Goal: Find specific page/section: Find specific page/section

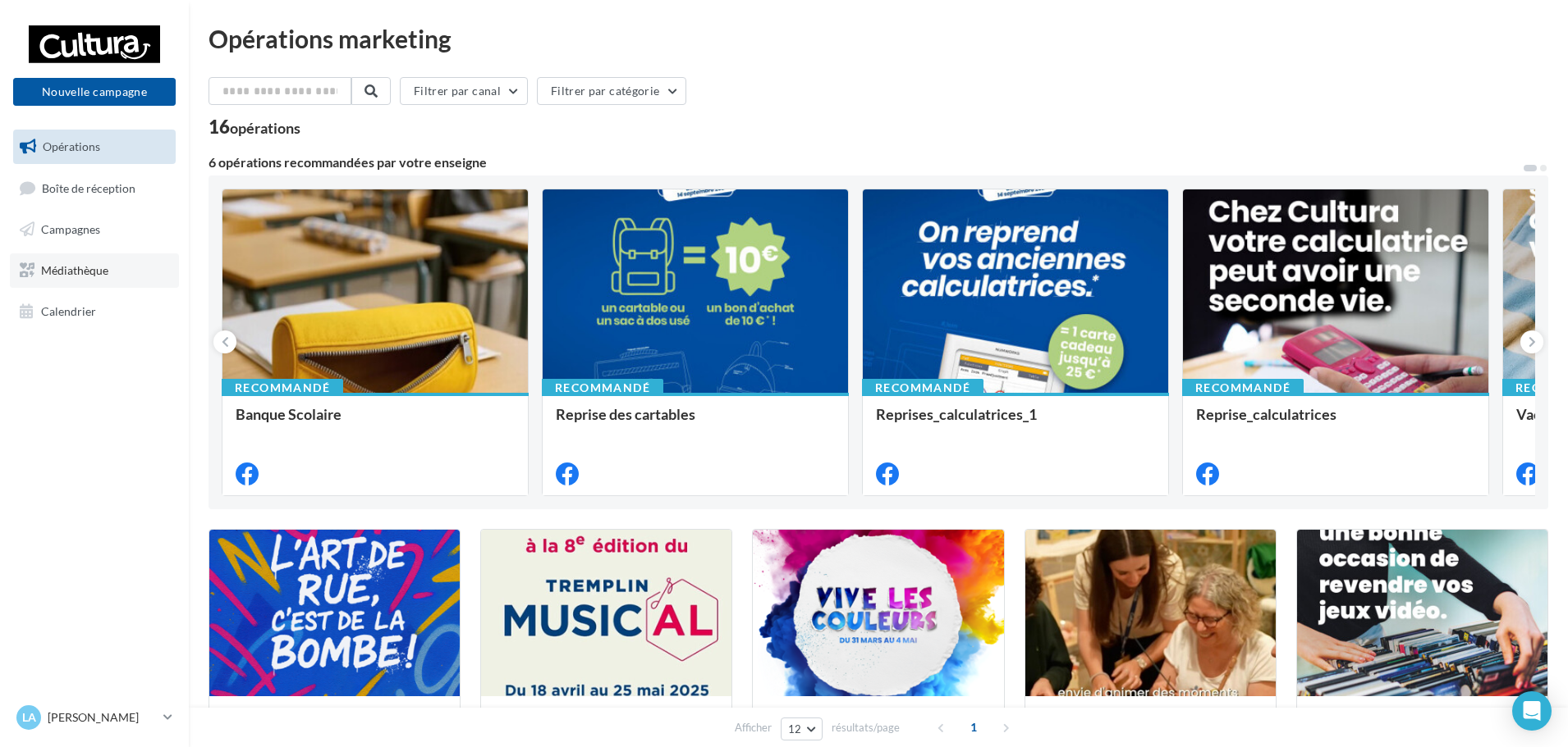
click at [111, 265] on link "Médiathèque" at bounding box center [94, 271] width 169 height 34
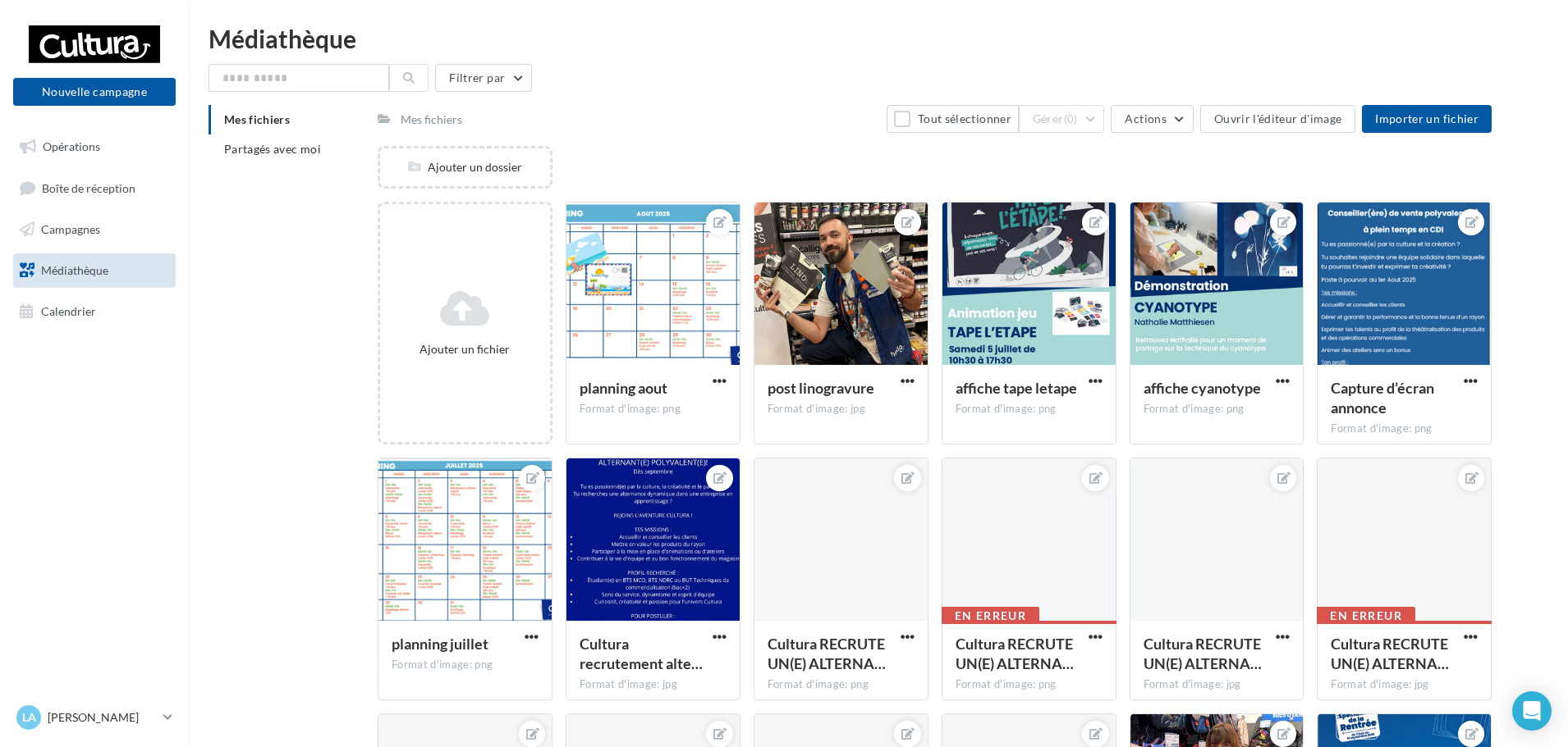
click at [98, 236] on span "Campagnes" at bounding box center [71, 230] width 59 height 14
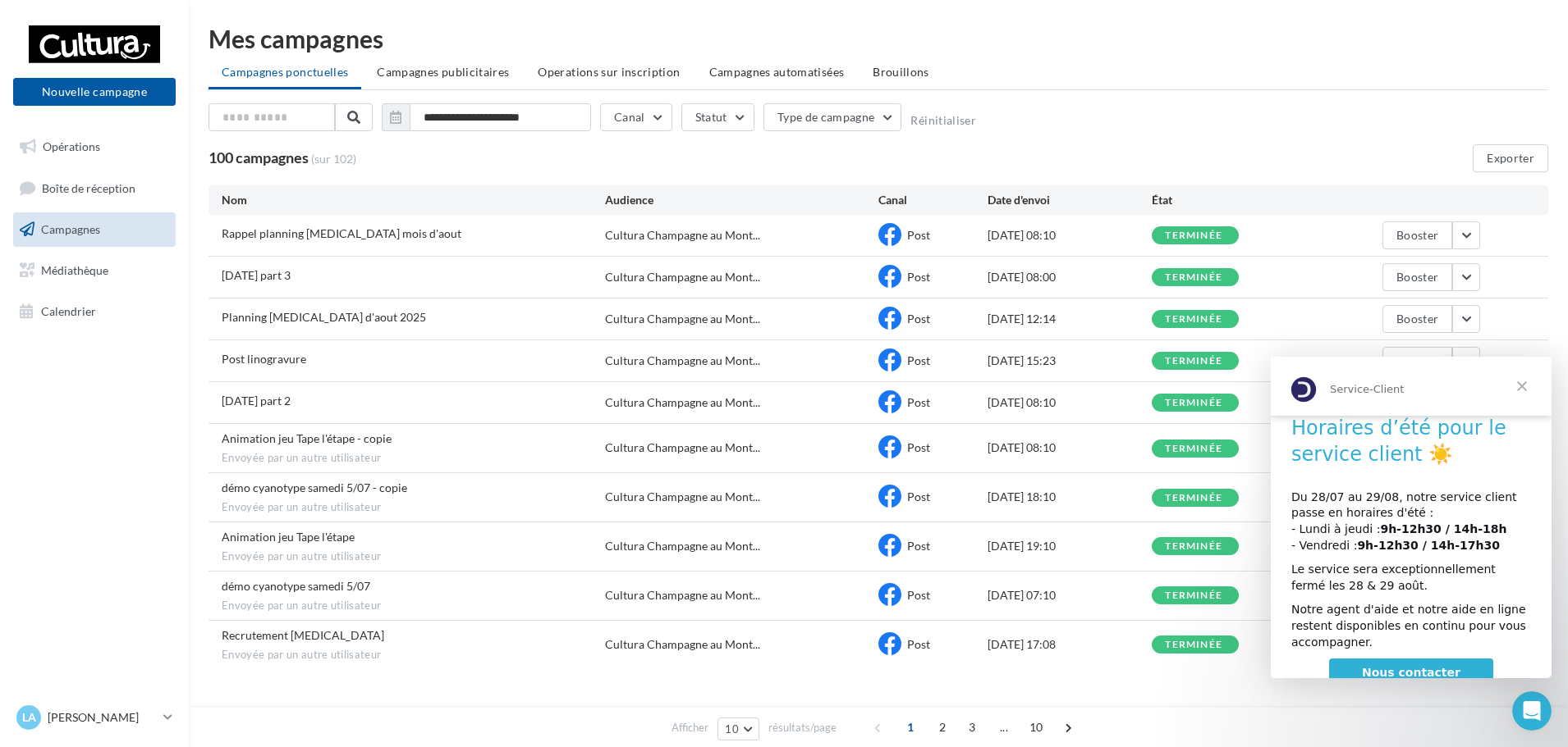
scroll to position [30, 0]
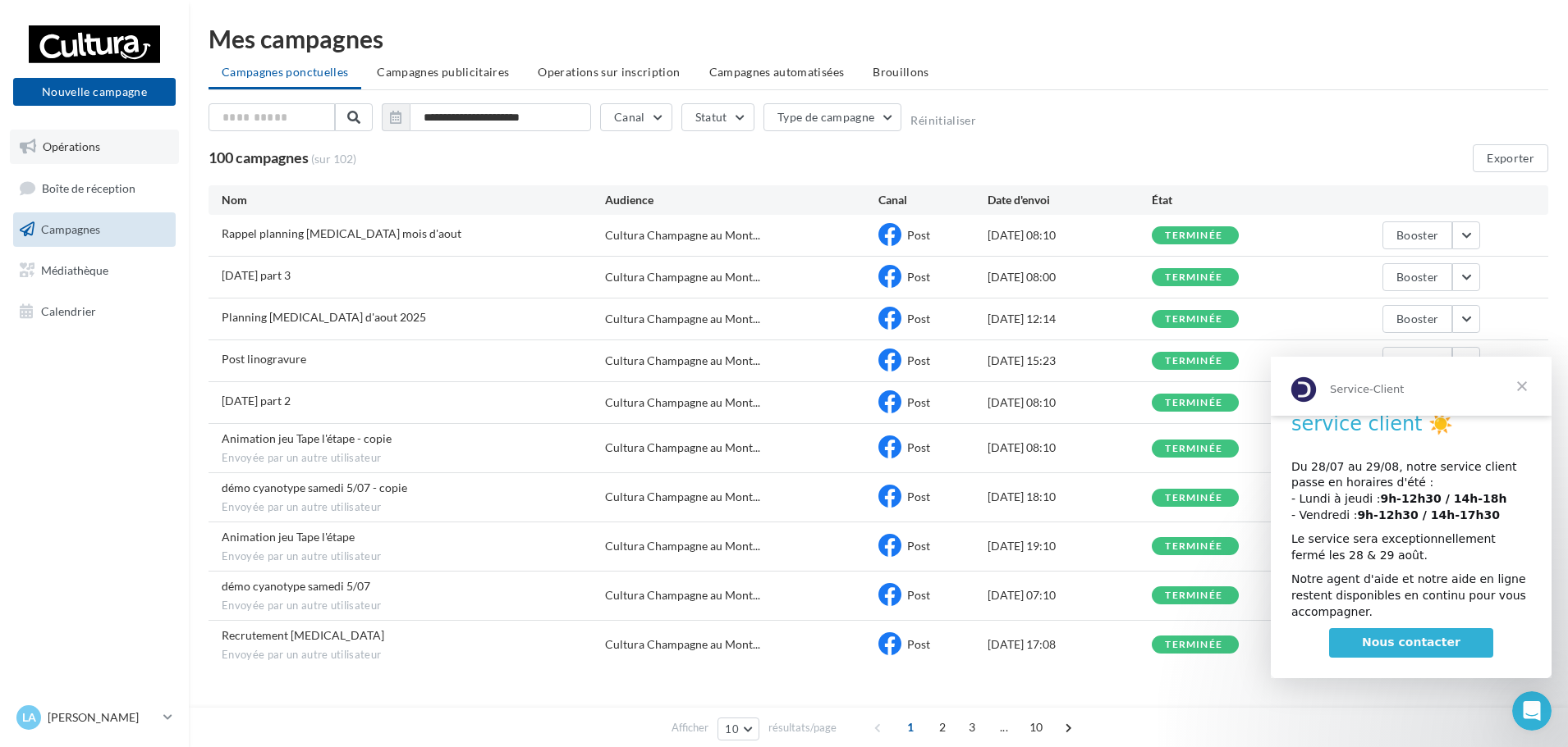
click at [82, 157] on link "Opérations" at bounding box center [94, 147] width 169 height 34
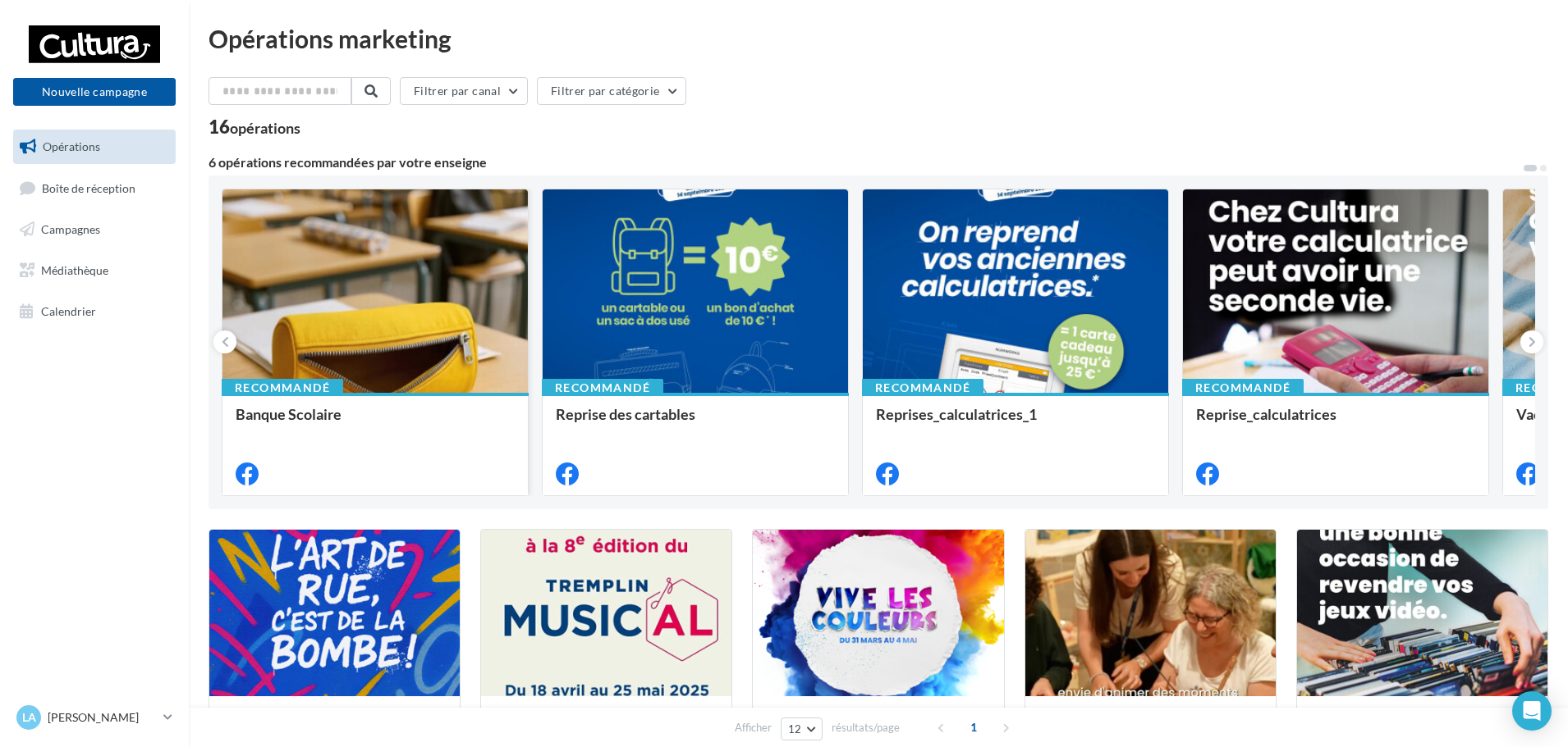
click at [303, 287] on div at bounding box center [375, 291] width 305 height 205
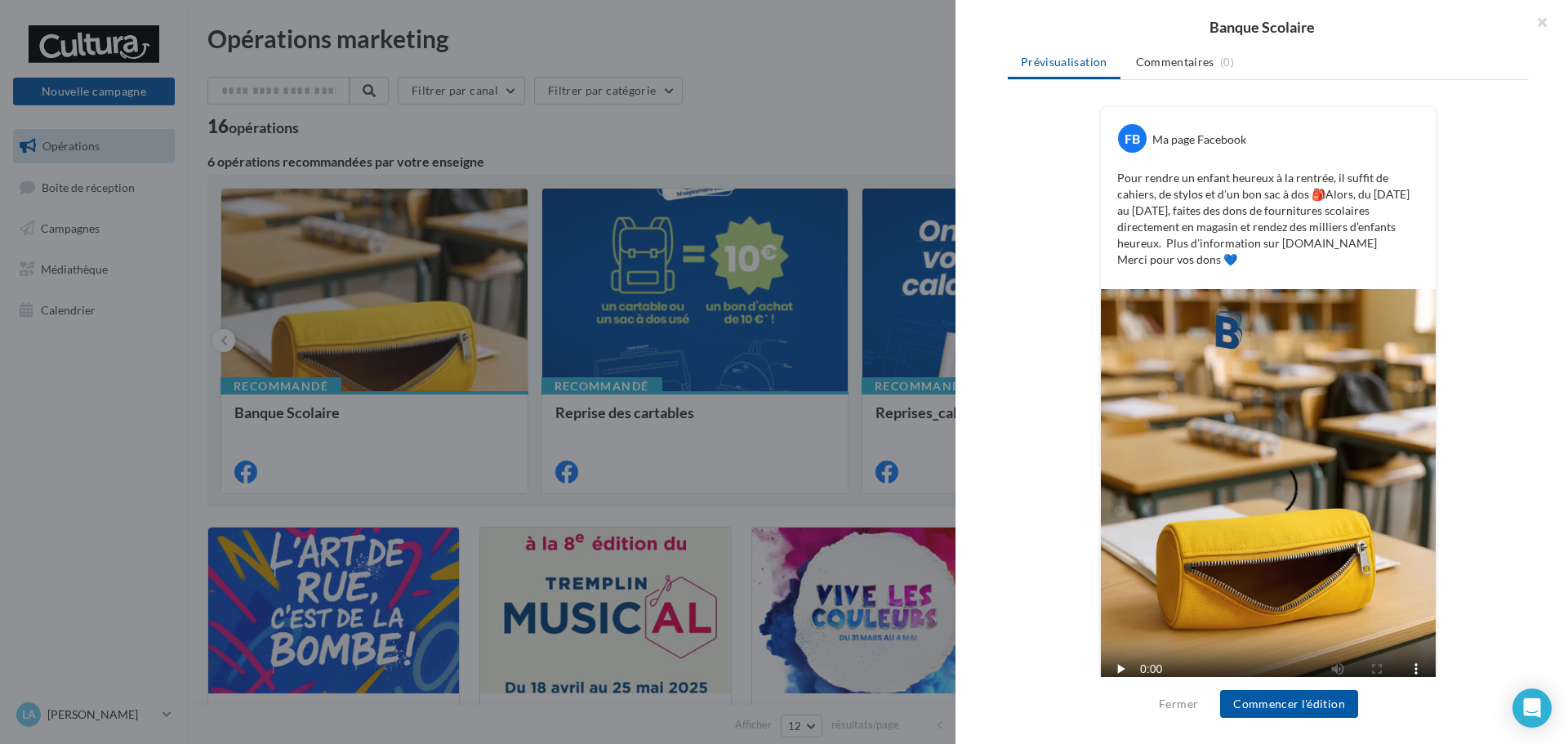
scroll to position [271, 0]
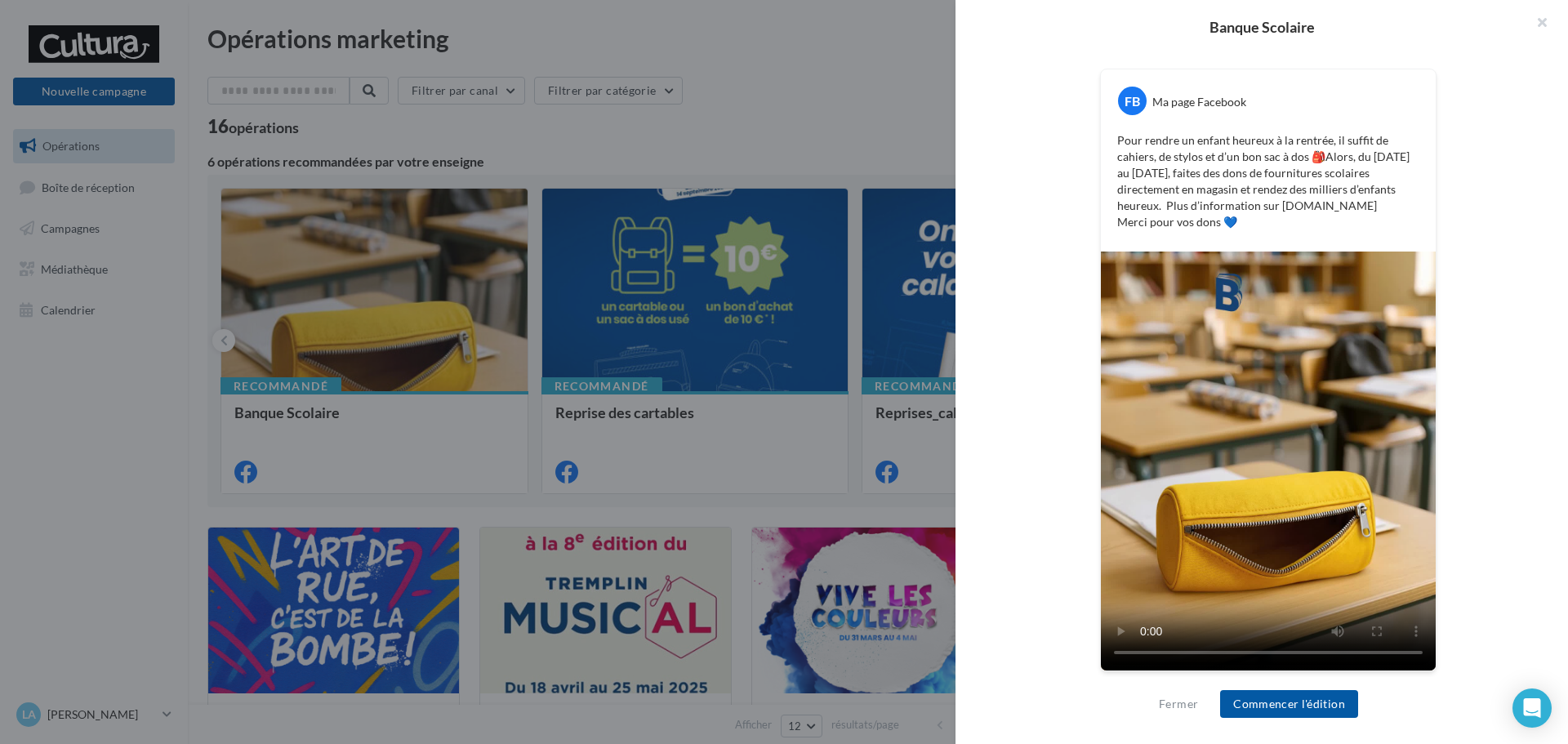
click at [767, 56] on div at bounding box center [784, 372] width 1568 height 744
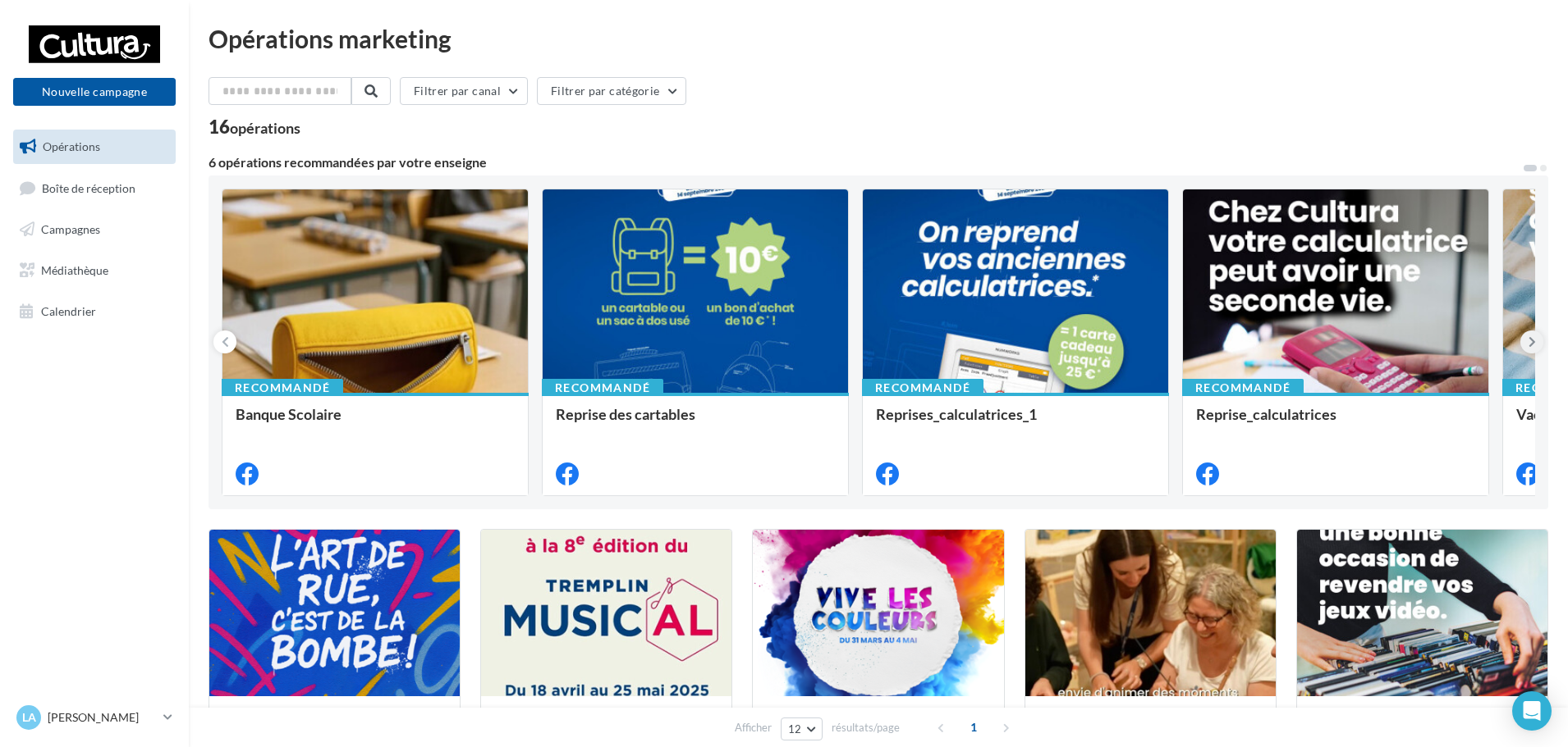
click at [1526, 342] on button at bounding box center [1531, 342] width 23 height 23
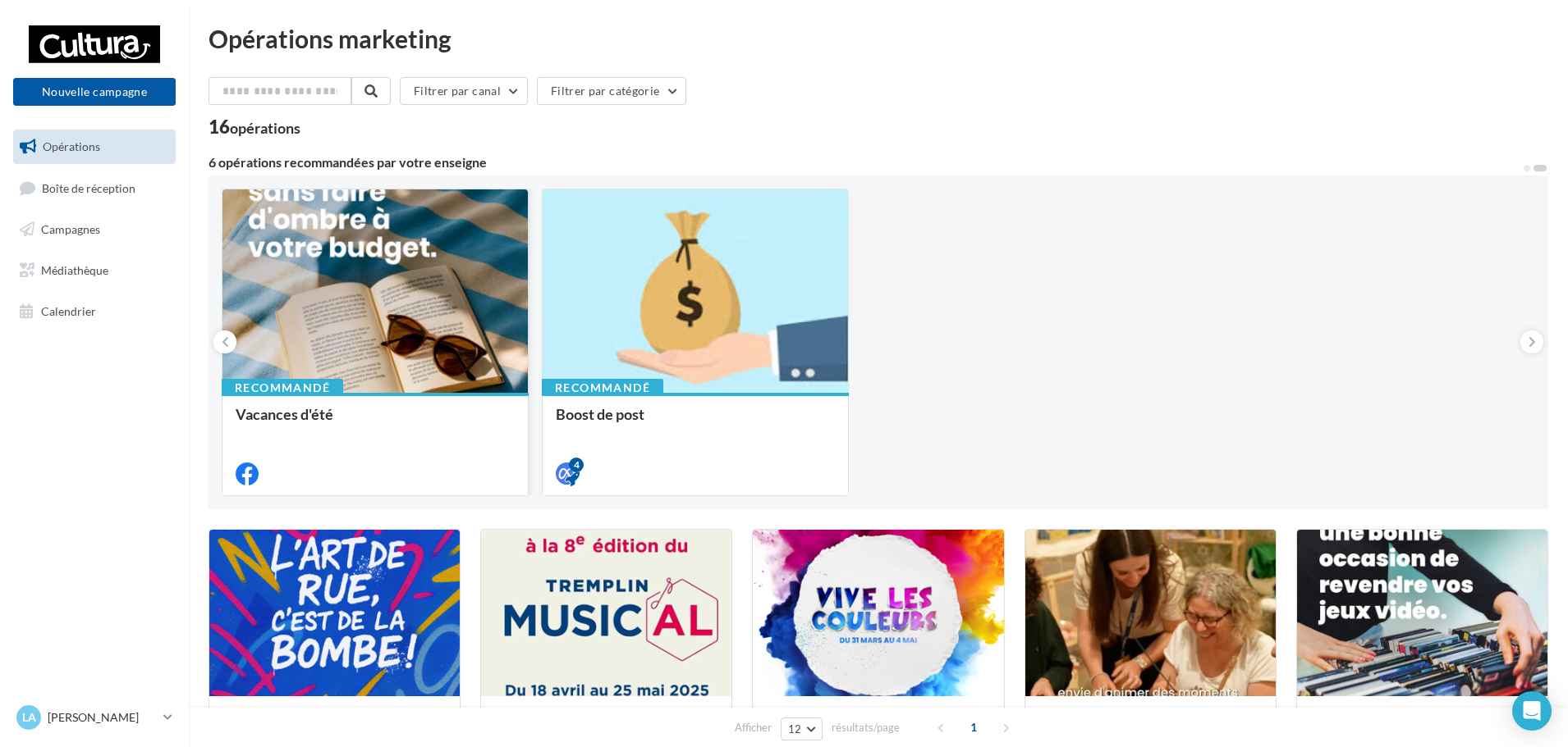
click at [488, 275] on div at bounding box center [375, 291] width 305 height 205
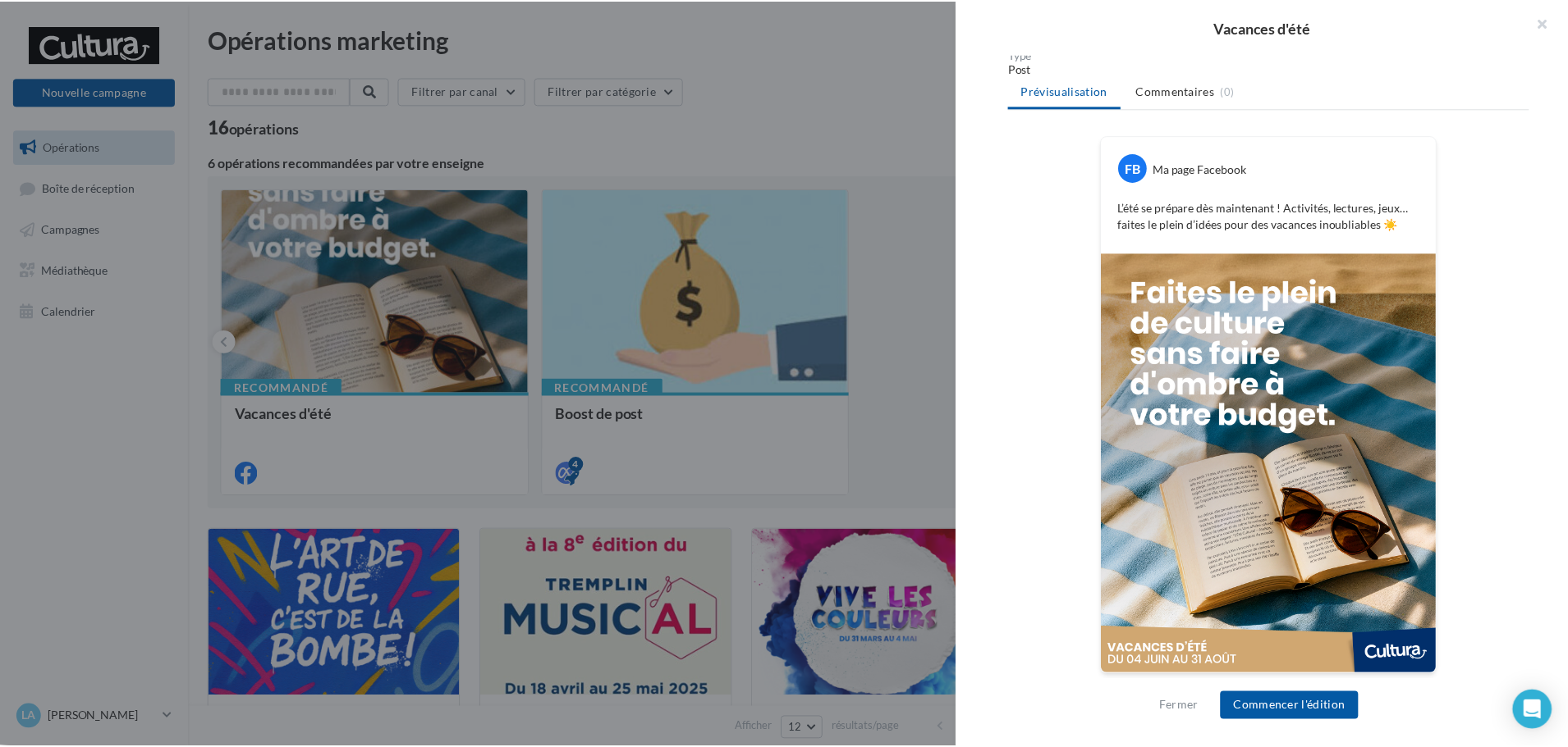
scroll to position [206, 0]
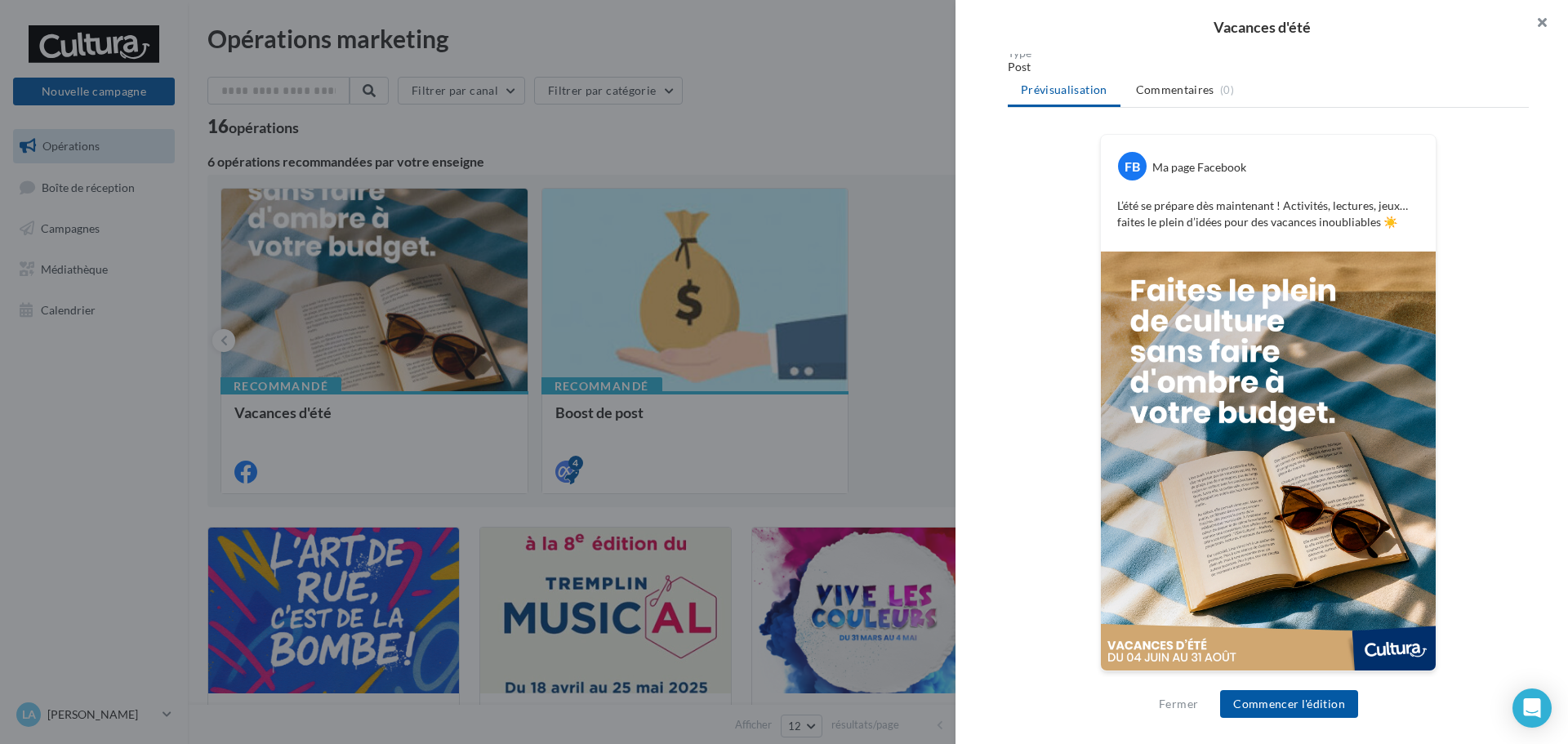
click at [1525, 18] on button "button" at bounding box center [1535, 24] width 65 height 49
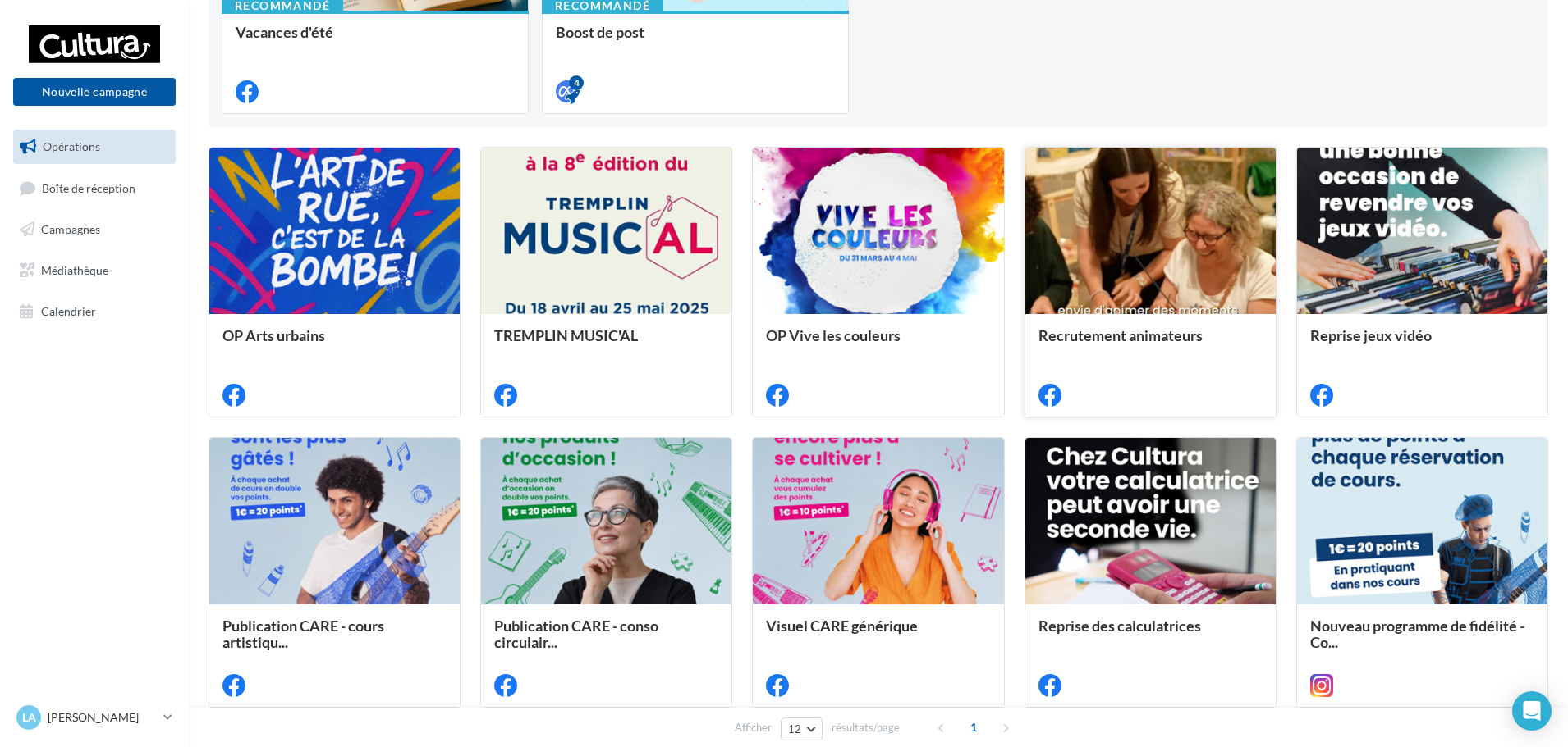
scroll to position [410, 0]
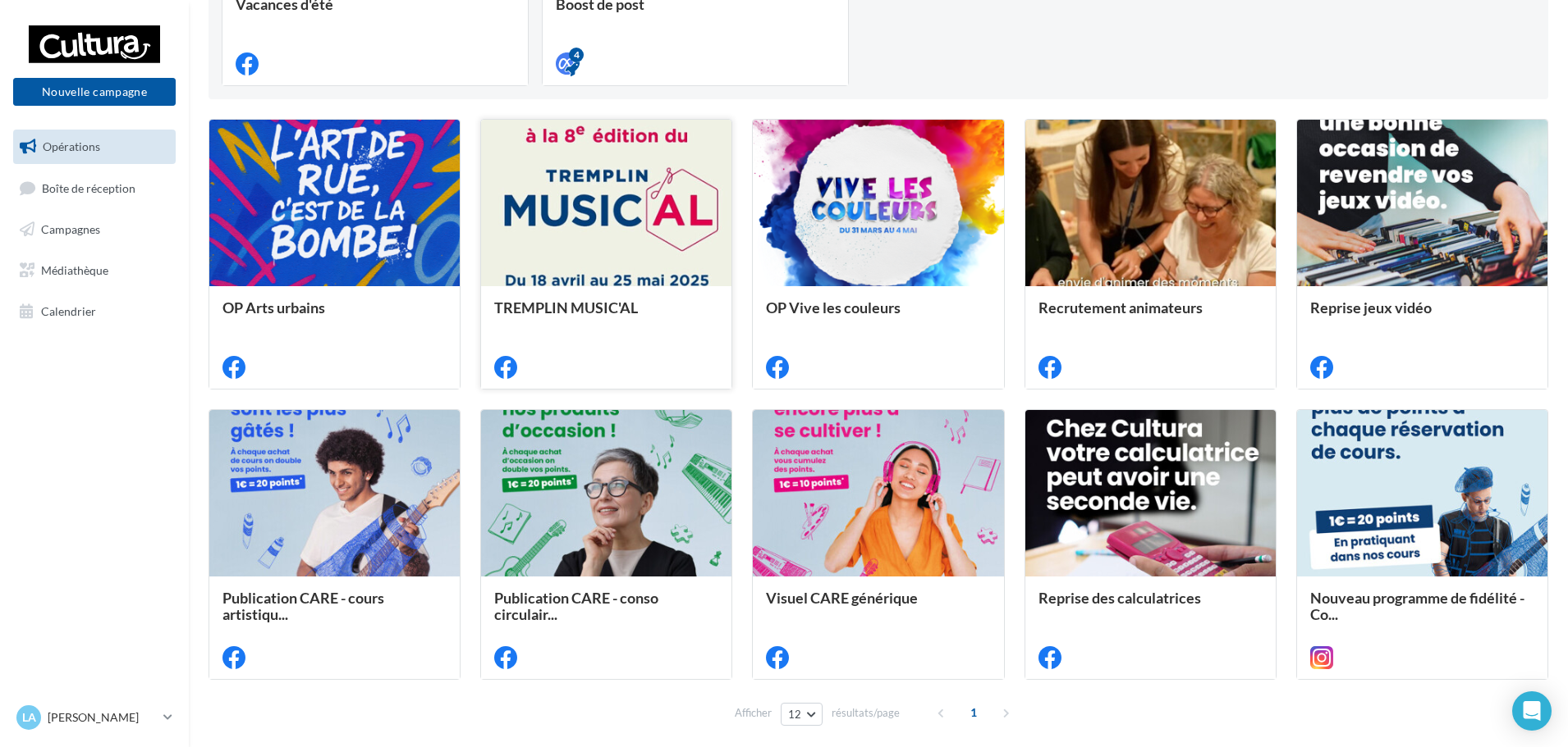
click at [622, 193] on div at bounding box center [606, 204] width 250 height 168
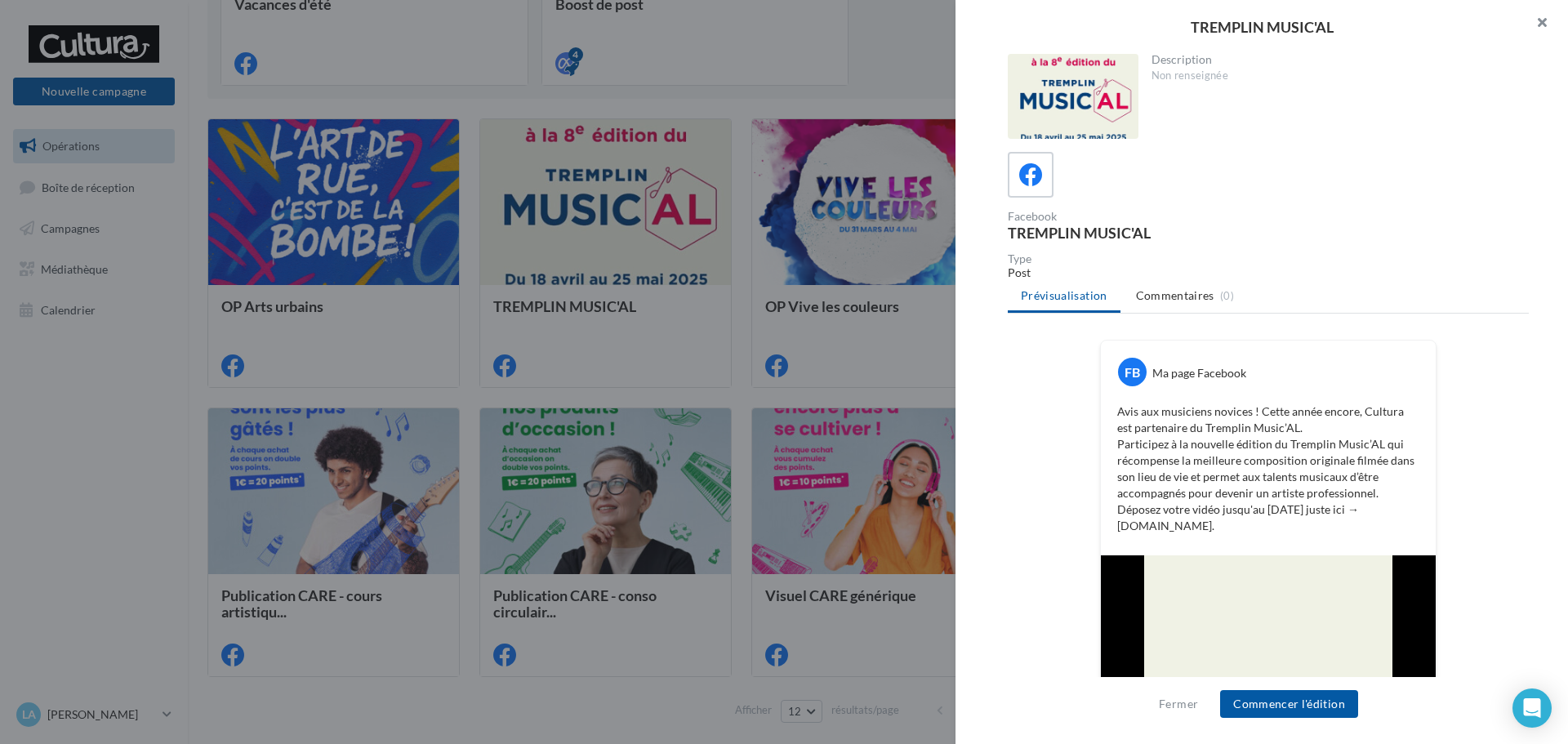
click at [1545, 27] on button "button" at bounding box center [1535, 24] width 65 height 49
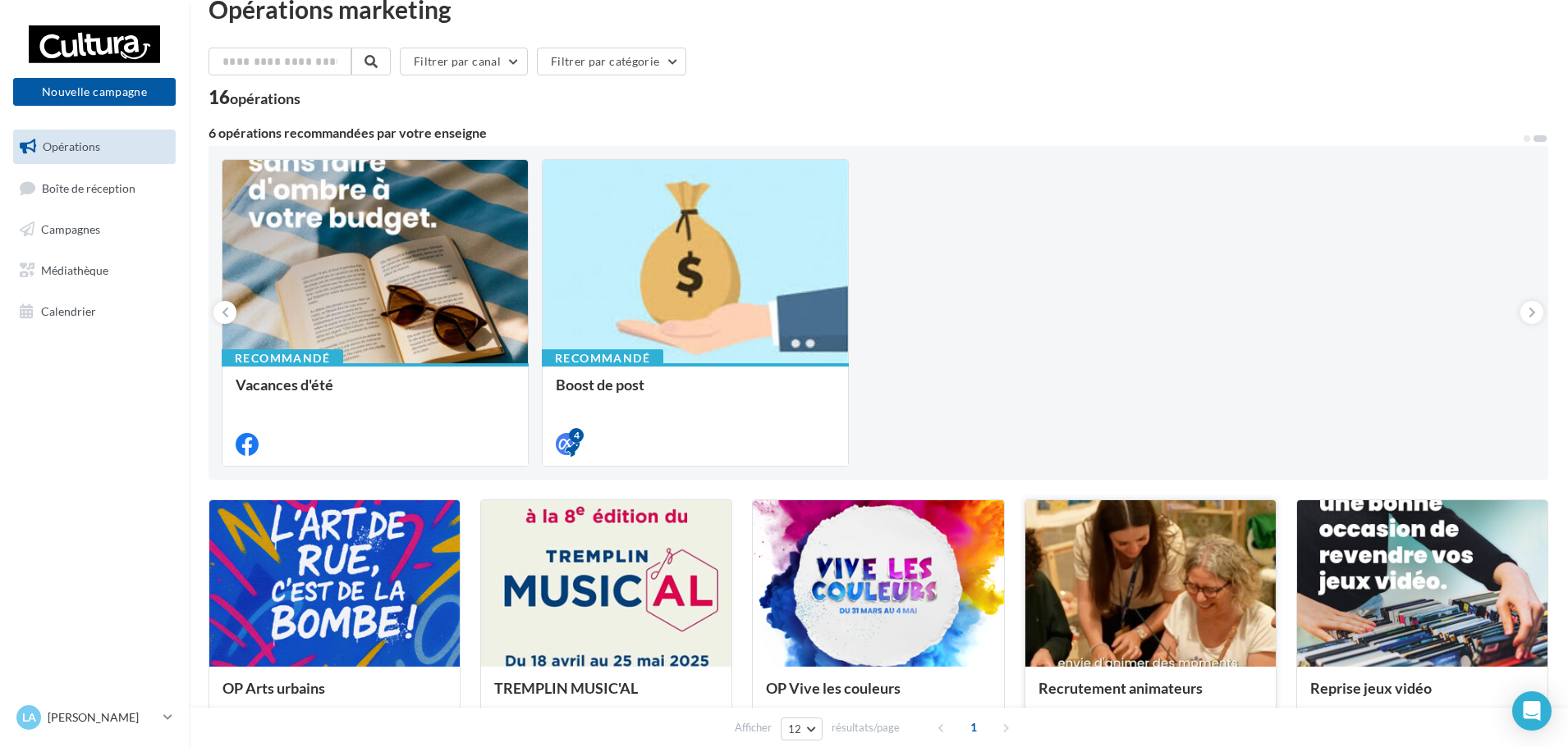
scroll to position [0, 0]
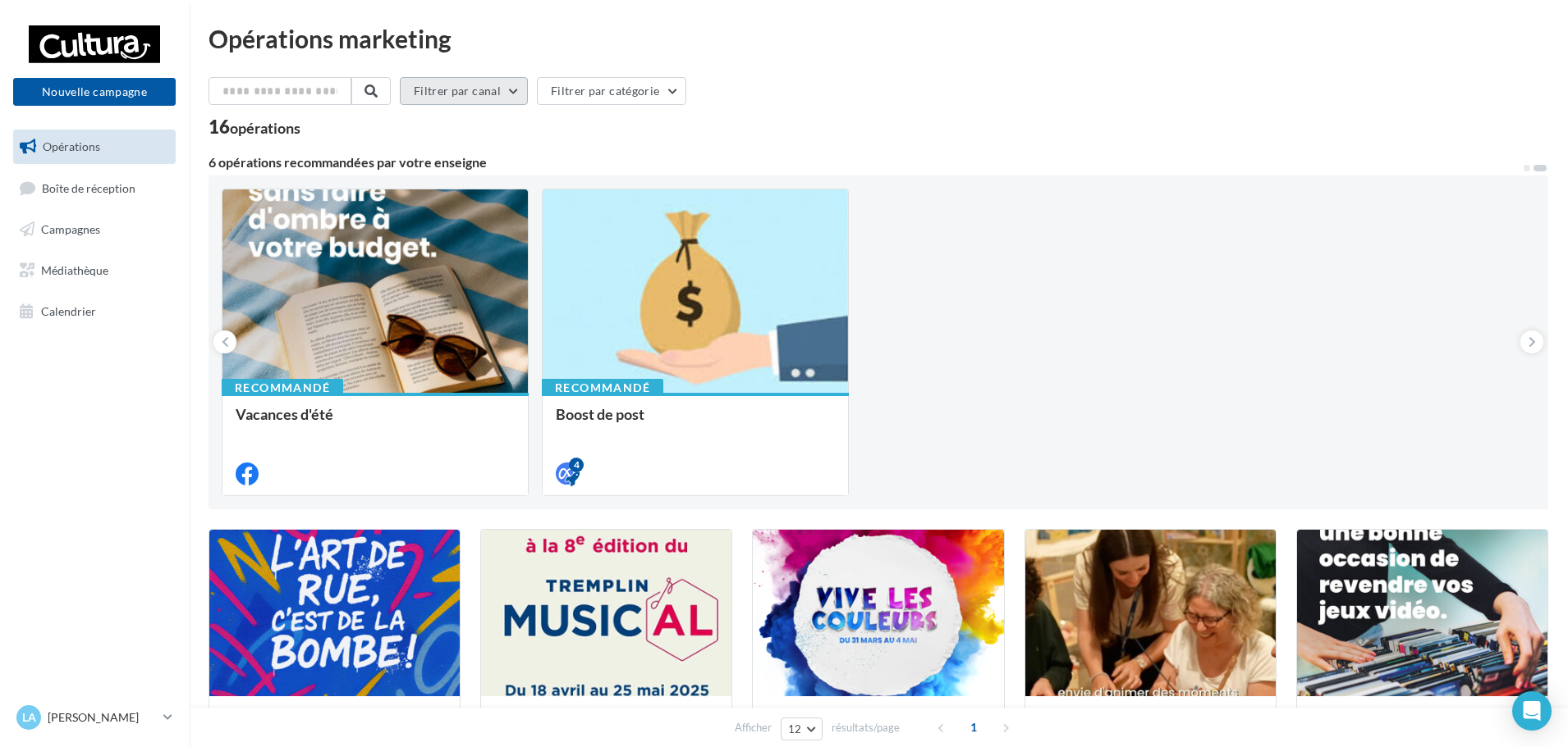
click at [509, 96] on button "Filtrer par canal" at bounding box center [464, 91] width 128 height 28
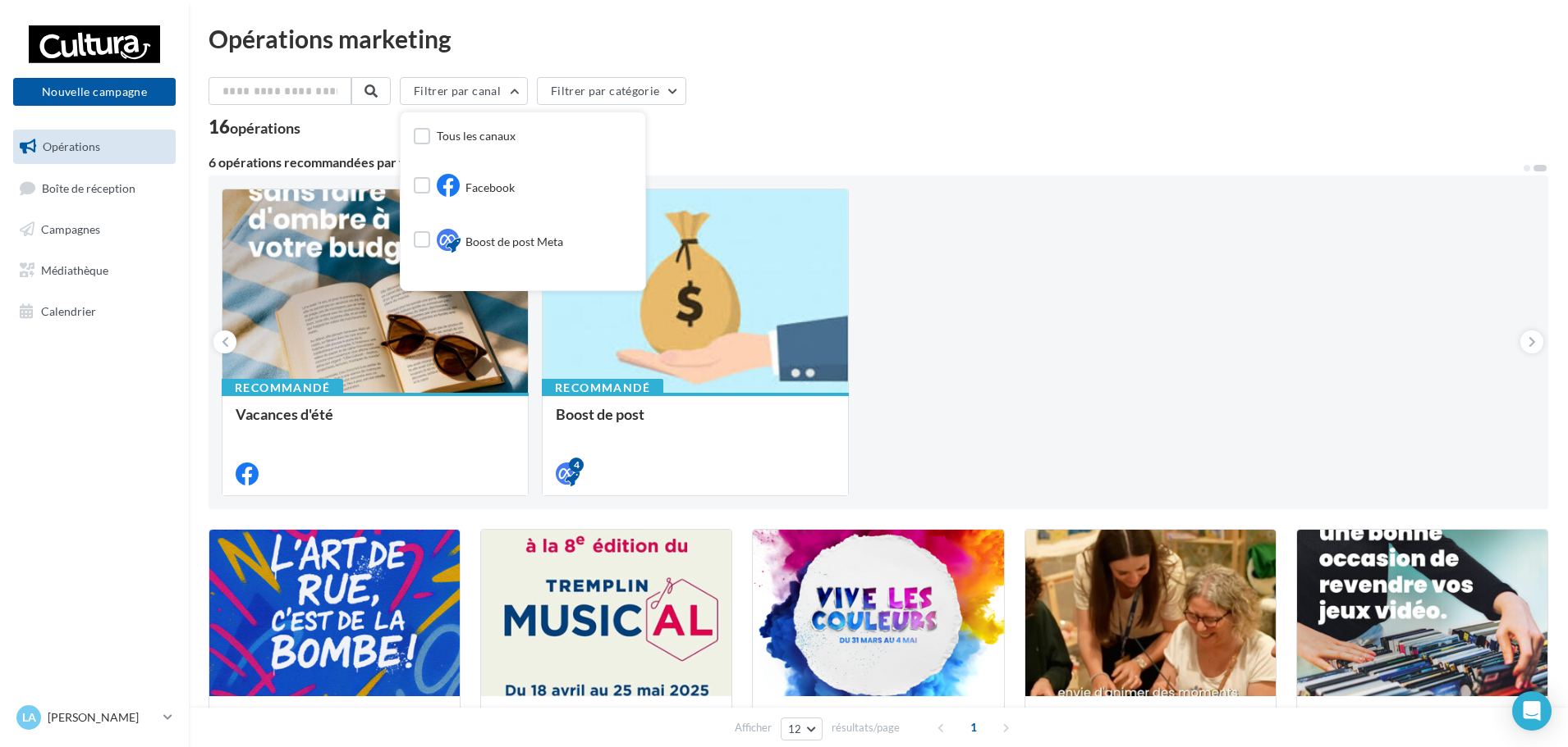
click at [629, 107] on div "Filtrer par canal Tous les canaux Facebook Boost de post Meta Instagram Filtrer…" at bounding box center [877, 95] width 1339 height 34
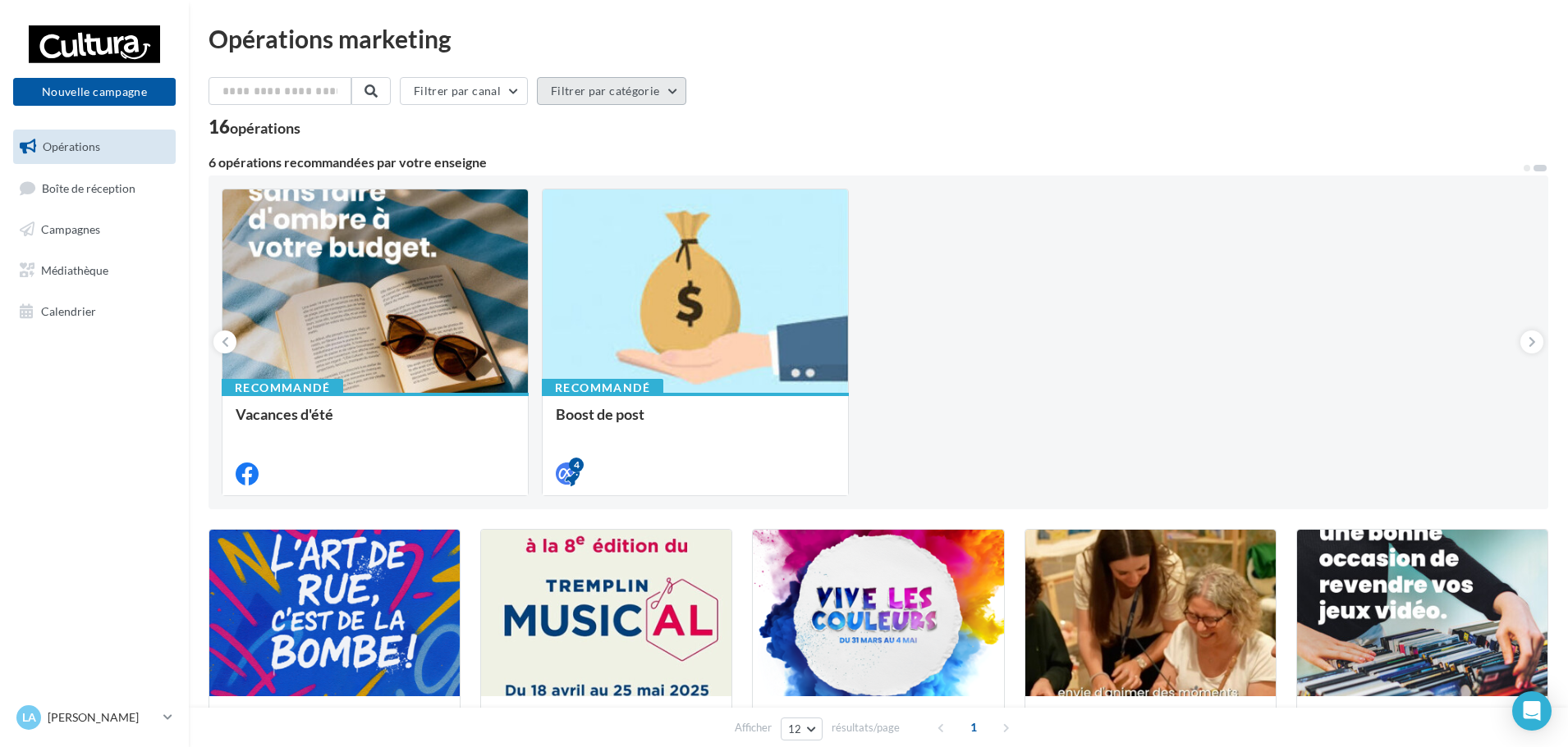
click at [627, 99] on button "Filtrer par catégorie" at bounding box center [612, 91] width 150 height 28
click at [157, 204] on link "Boîte de réception" at bounding box center [94, 187] width 169 height 35
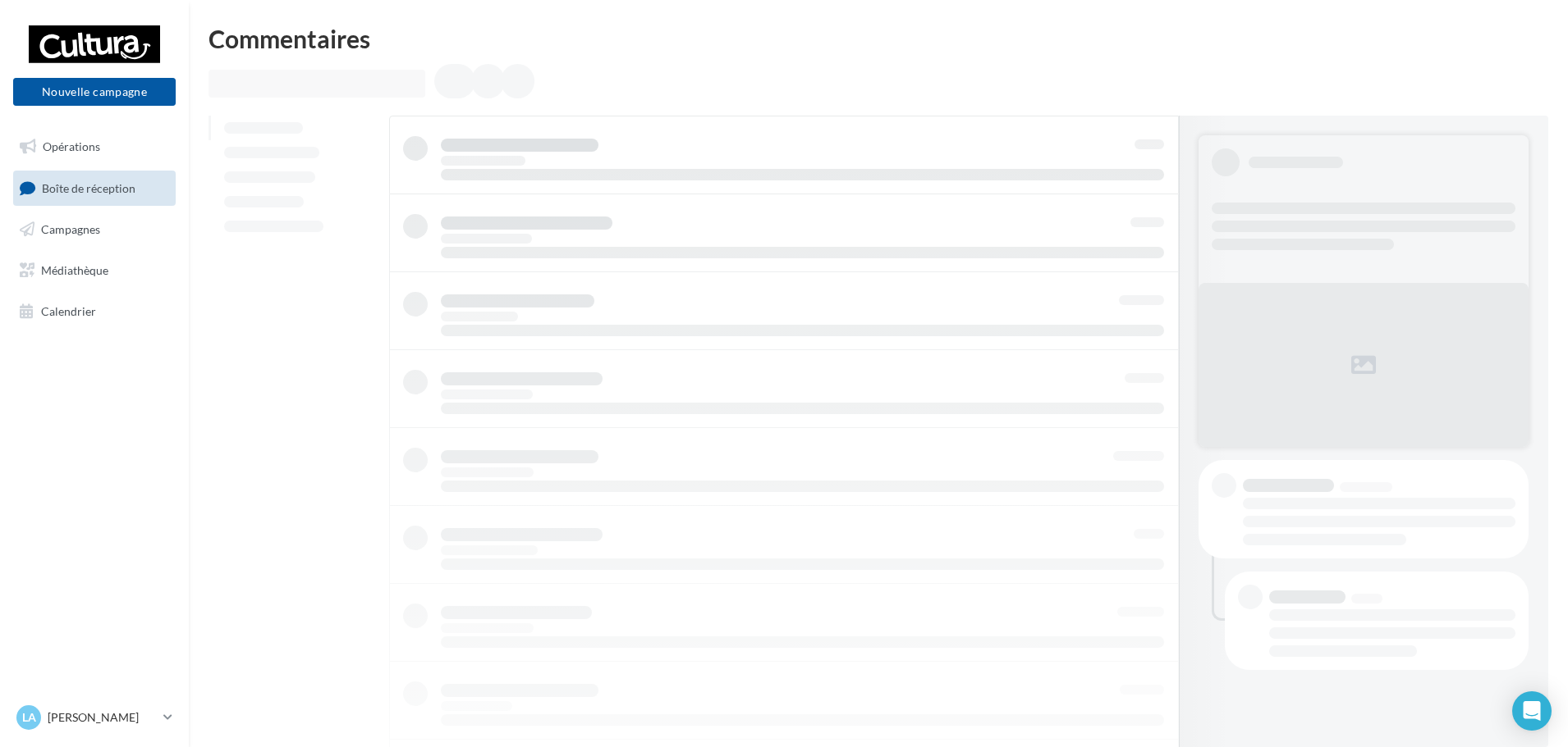
click at [141, 235] on link "Campagnes" at bounding box center [94, 230] width 169 height 34
